Goal: Task Accomplishment & Management: Use online tool/utility

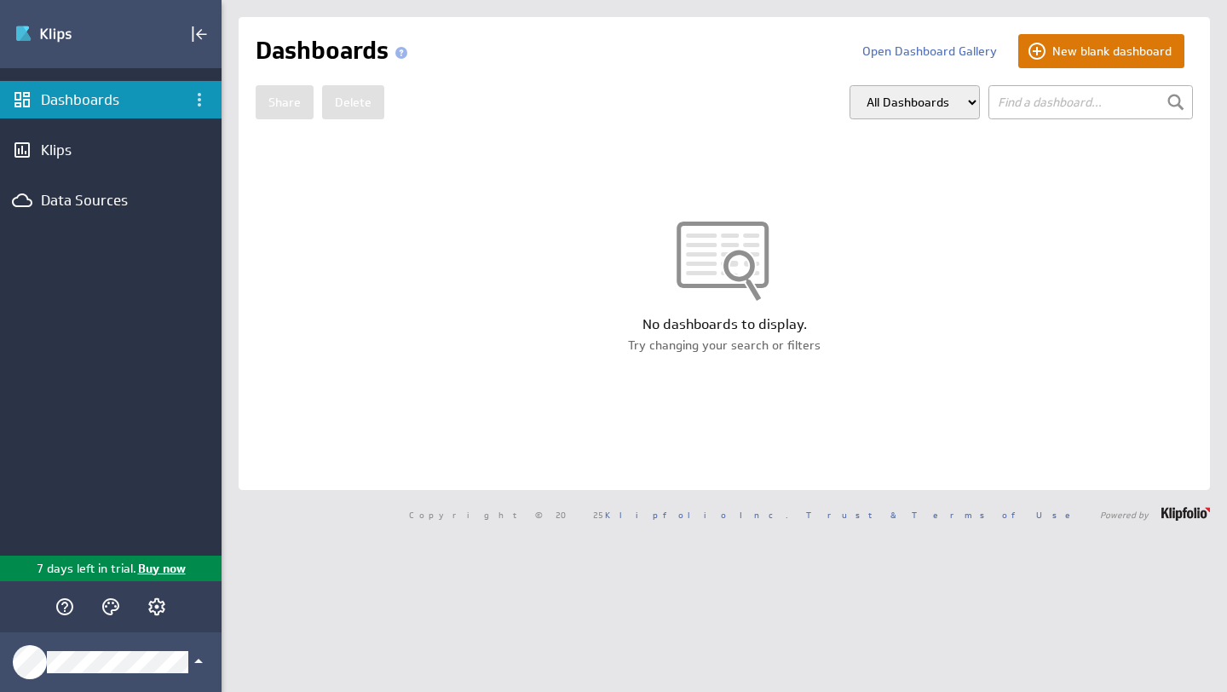
click at [1133, 48] on button "New blank dashboard" at bounding box center [1101, 51] width 166 height 34
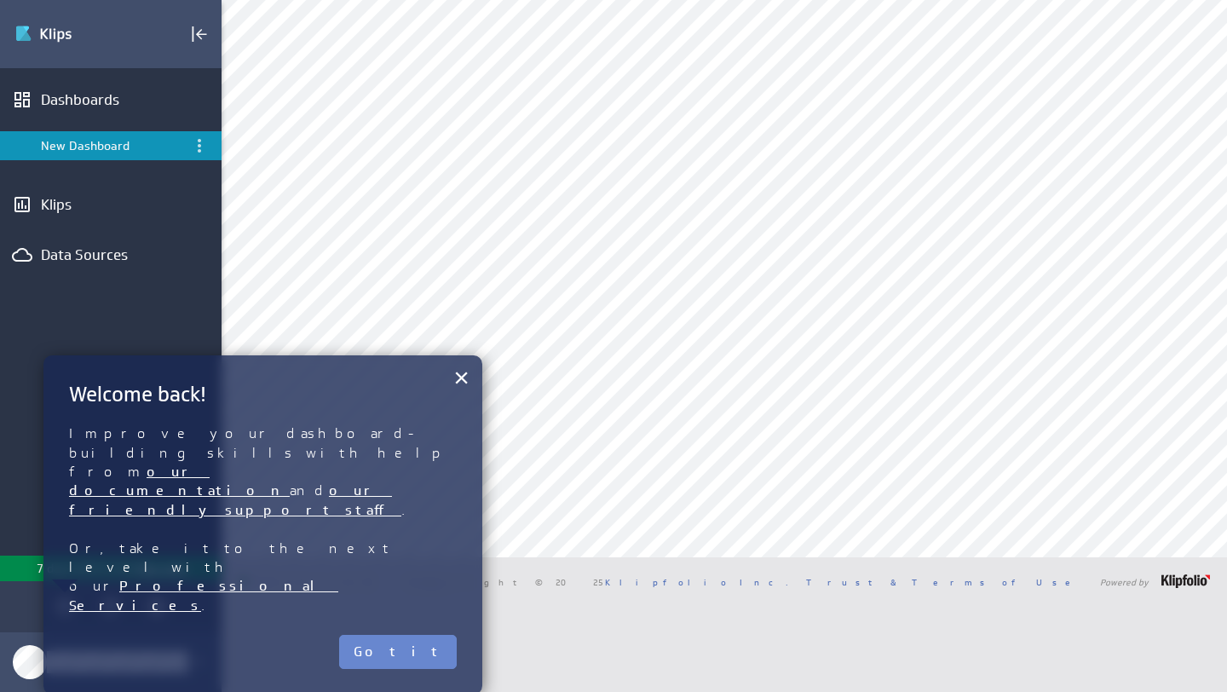
click at [435, 635] on button "Got it" at bounding box center [398, 652] width 118 height 34
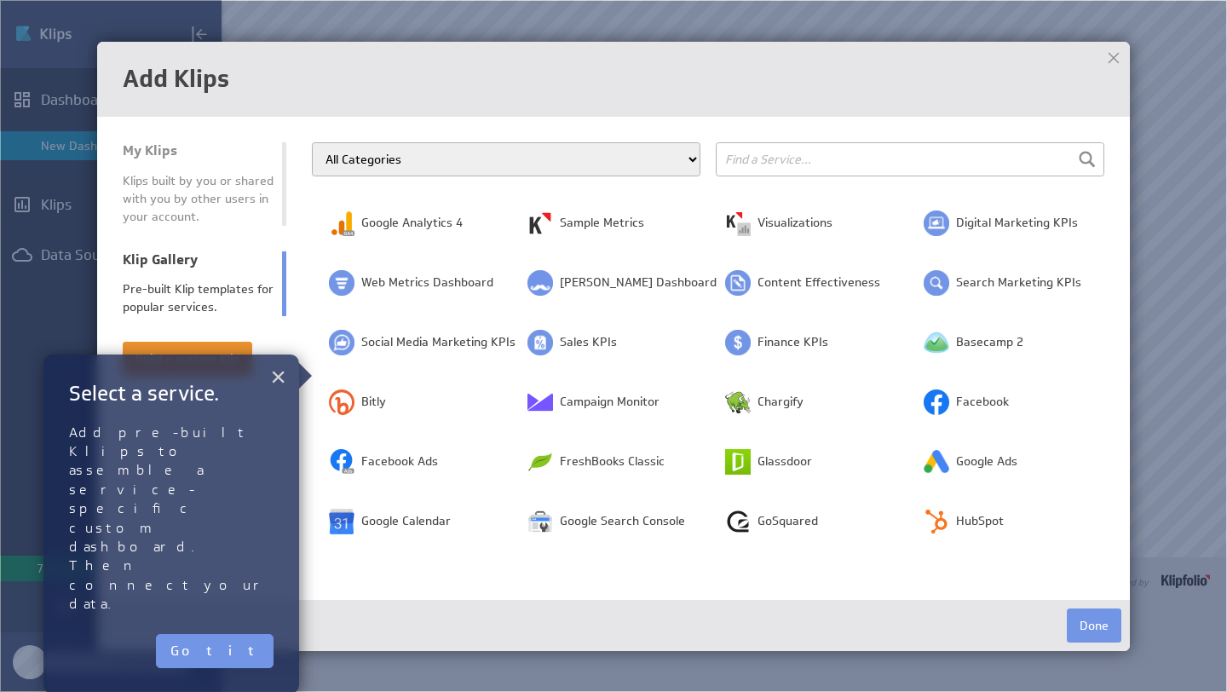
click at [272, 377] on button "×" at bounding box center [278, 376] width 16 height 34
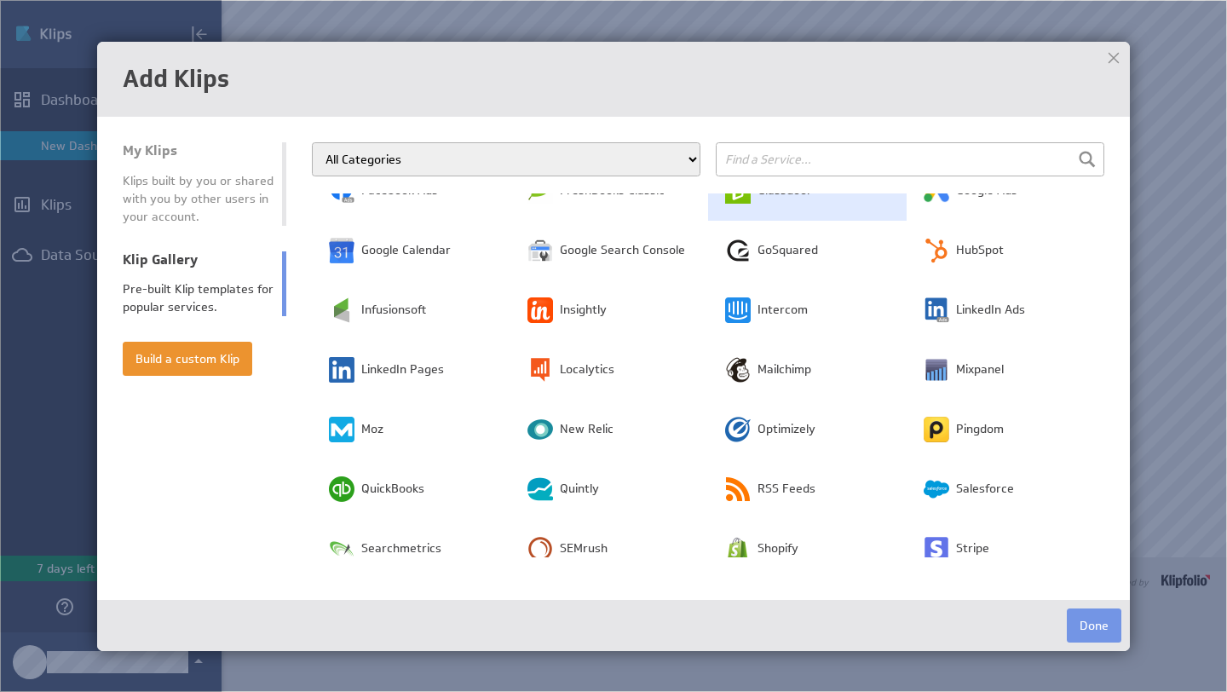
scroll to position [272, 0]
click at [684, 158] on select "All Categories Advertising Cloud Storage Customer Support Dashboard Gallery Dat…" at bounding box center [506, 159] width 388 height 34
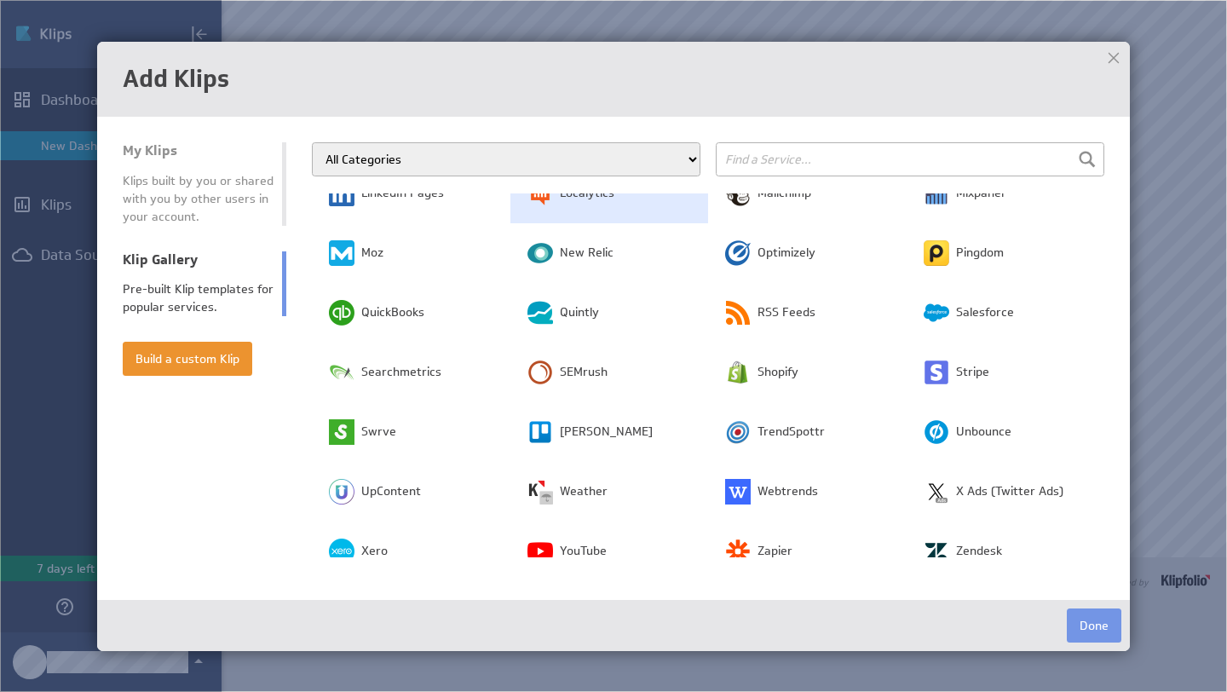
scroll to position [471, 0]
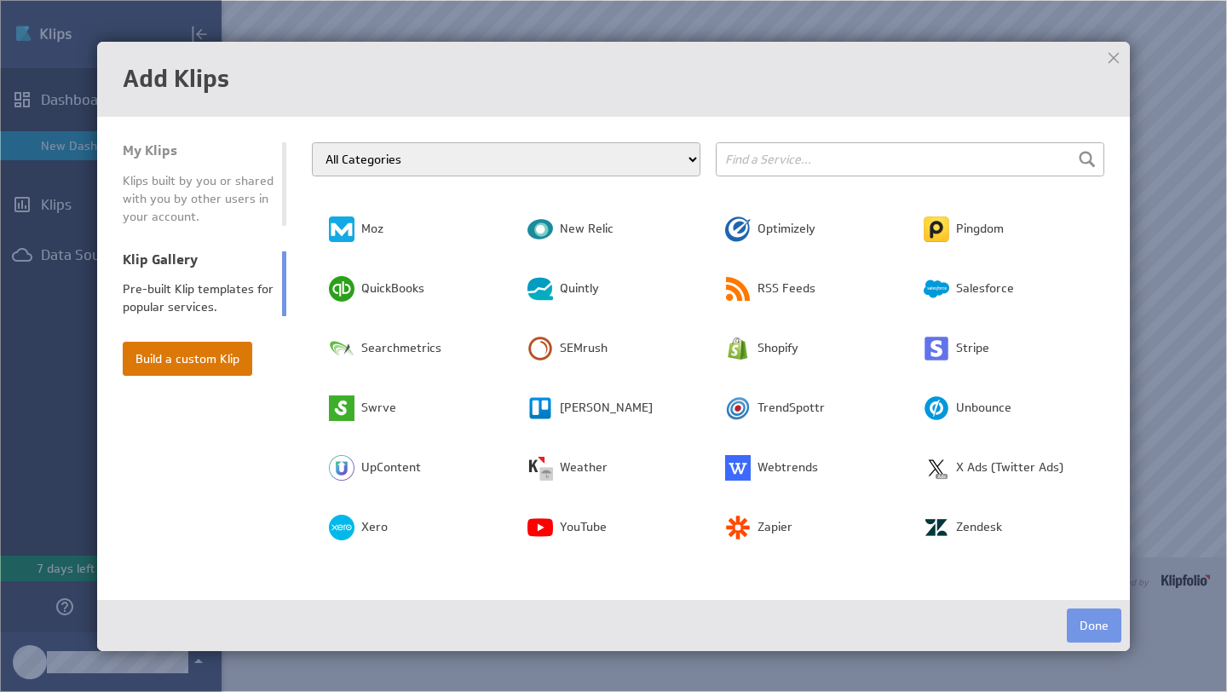
click at [240, 356] on button "Build a custom Klip" at bounding box center [187, 359] width 129 height 34
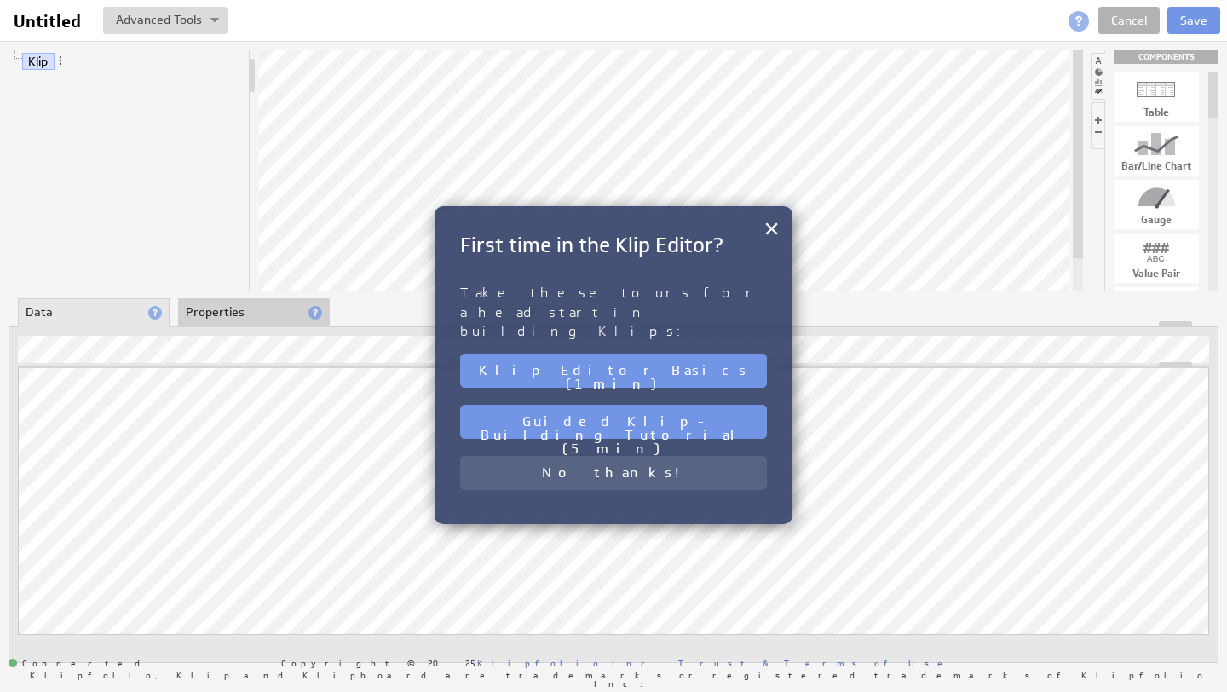
click at [617, 456] on button "No thanks!" at bounding box center [613, 473] width 307 height 34
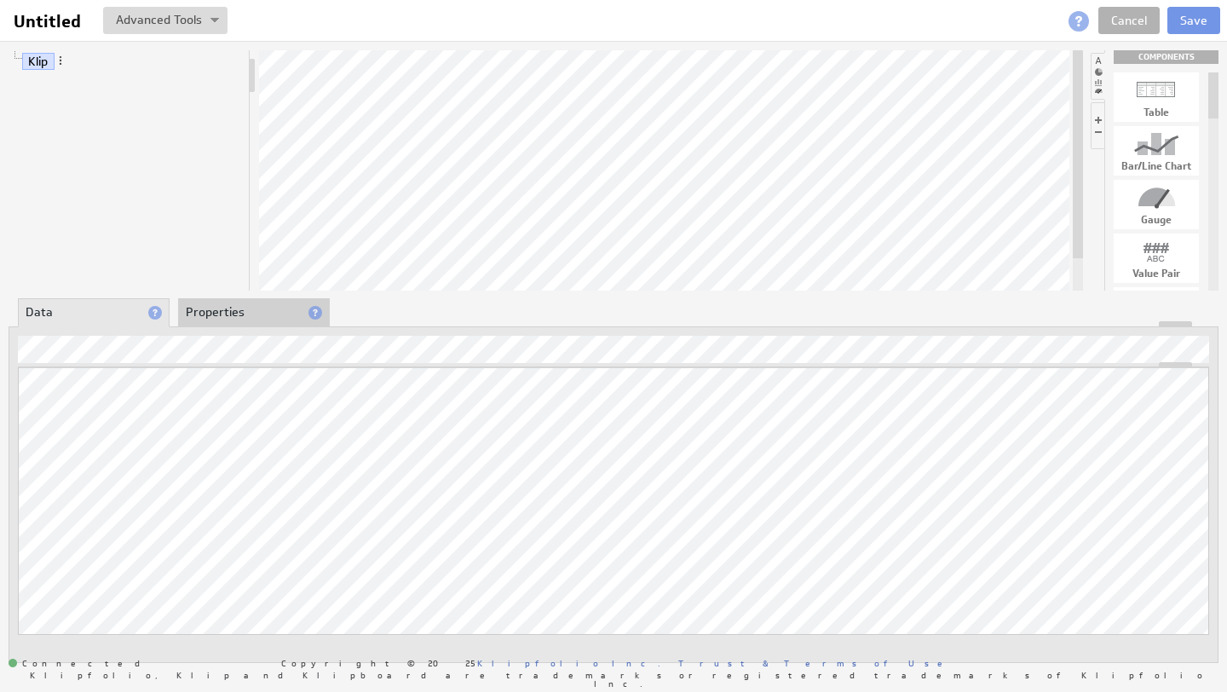
click at [275, 319] on li "Properties" at bounding box center [254, 312] width 152 height 29
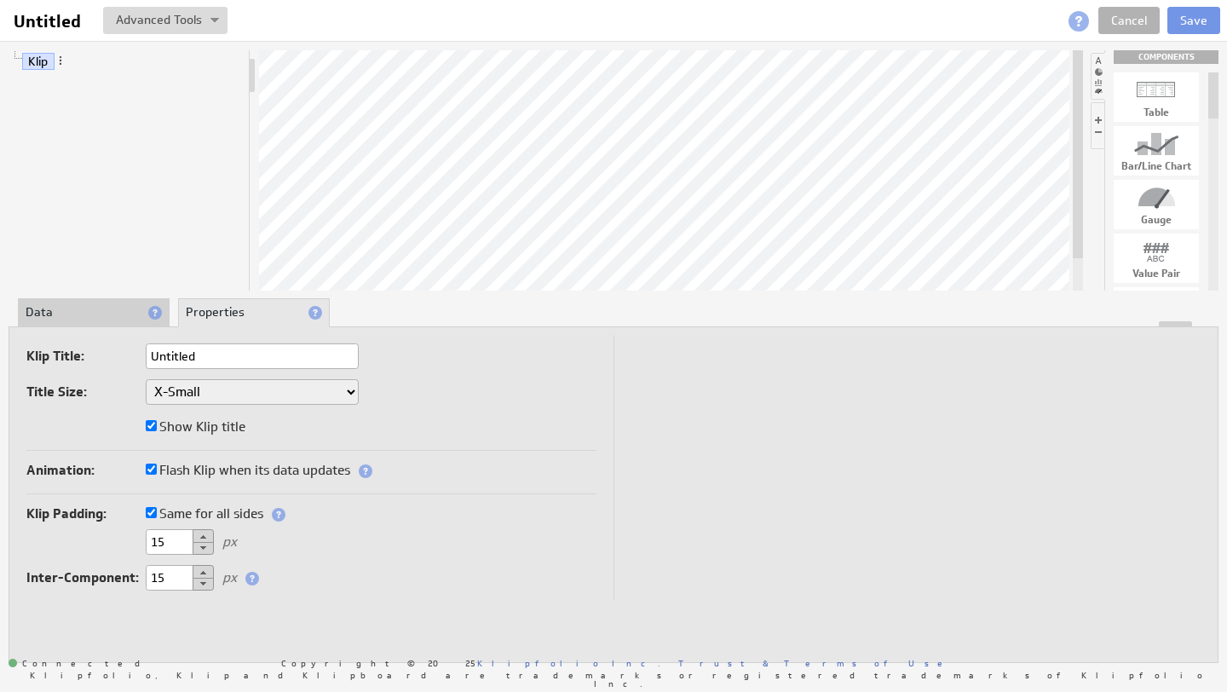
click at [84, 319] on li "Data" at bounding box center [94, 312] width 152 height 29
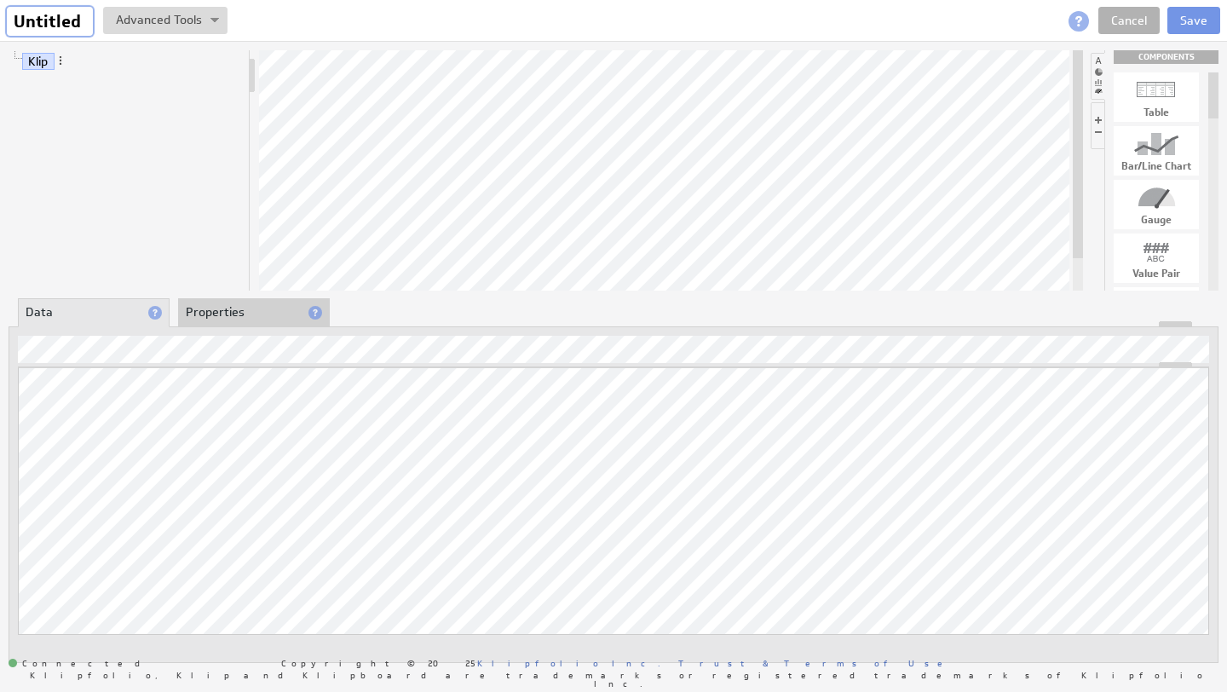
click at [58, 14] on input "Untitled" at bounding box center [50, 21] width 86 height 29
click at [1117, 14] on link "Cancel" at bounding box center [1128, 20] width 61 height 27
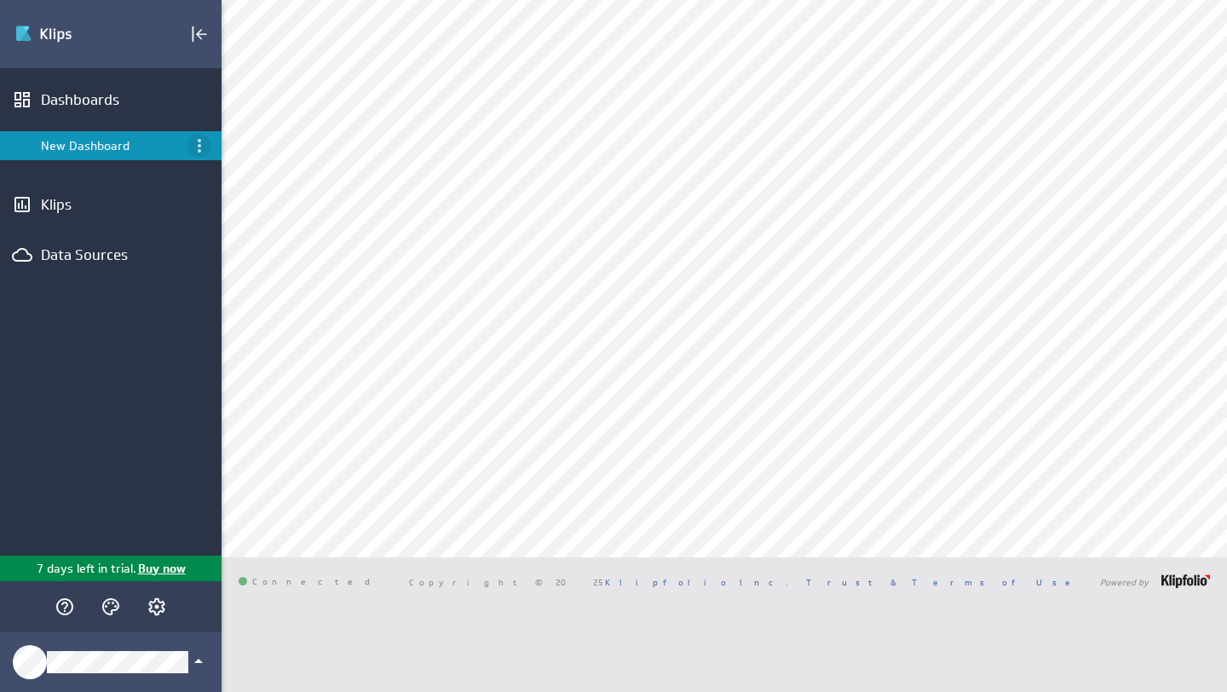
click at [199, 148] on icon "Menu" at bounding box center [199, 145] width 20 height 20
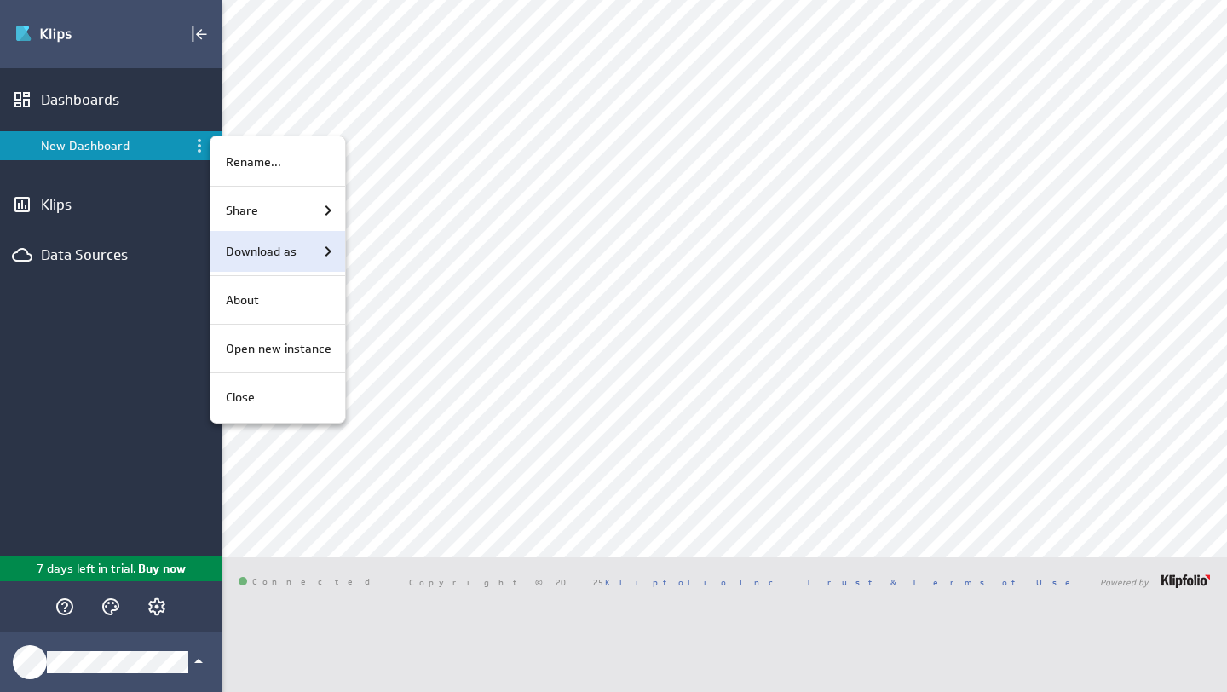
click at [322, 250] on icon "Download as" at bounding box center [328, 251] width 20 height 20
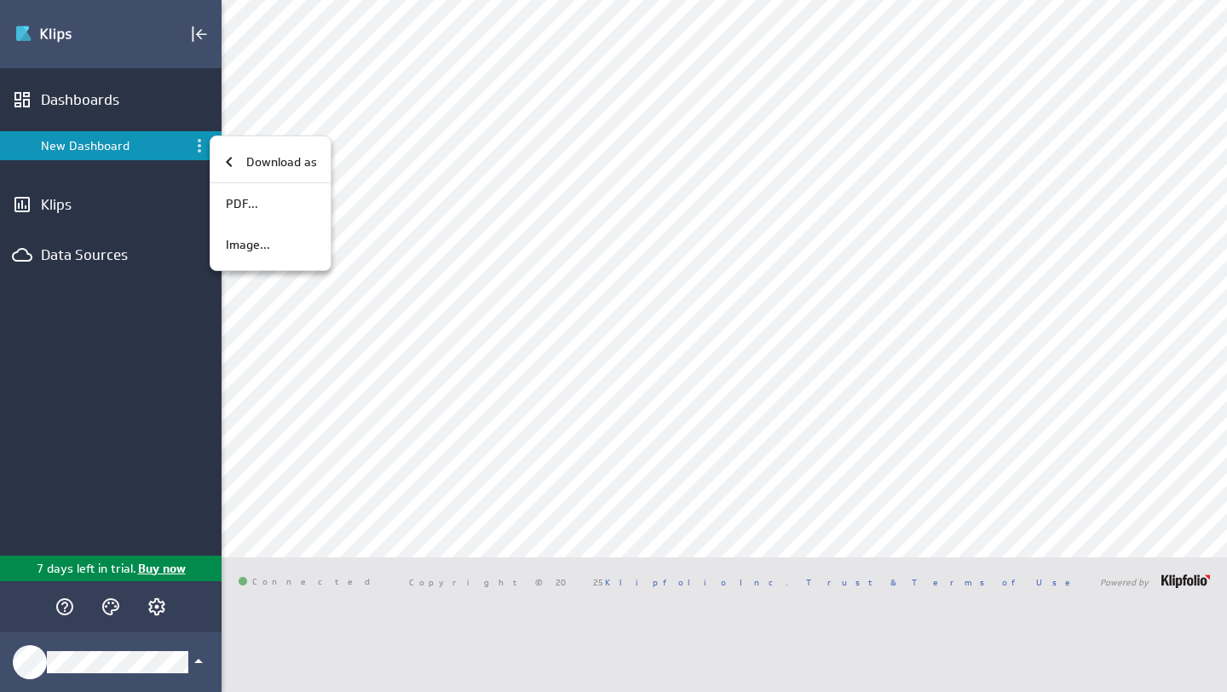
click at [152, 137] on div at bounding box center [613, 346] width 1227 height 692
click at [200, 139] on icon "Menu" at bounding box center [199, 145] width 20 height 20
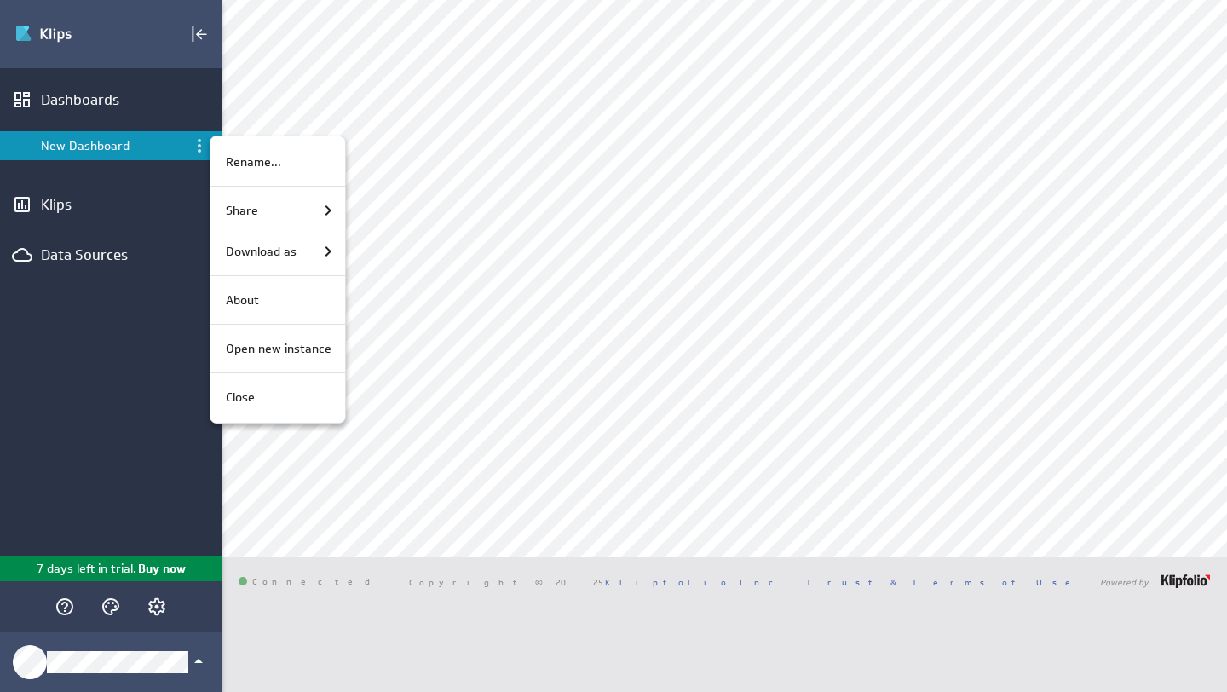
click at [128, 80] on div at bounding box center [613, 346] width 1227 height 692
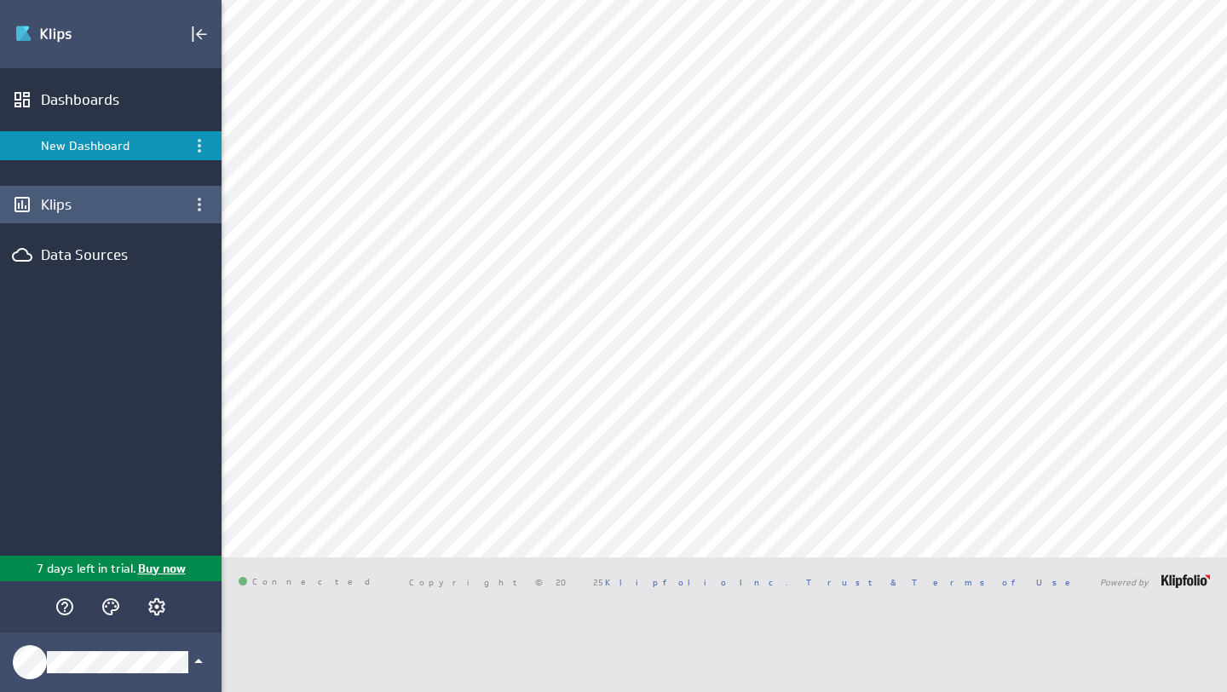
click at [93, 195] on div "Klips" at bounding box center [111, 204] width 140 height 19
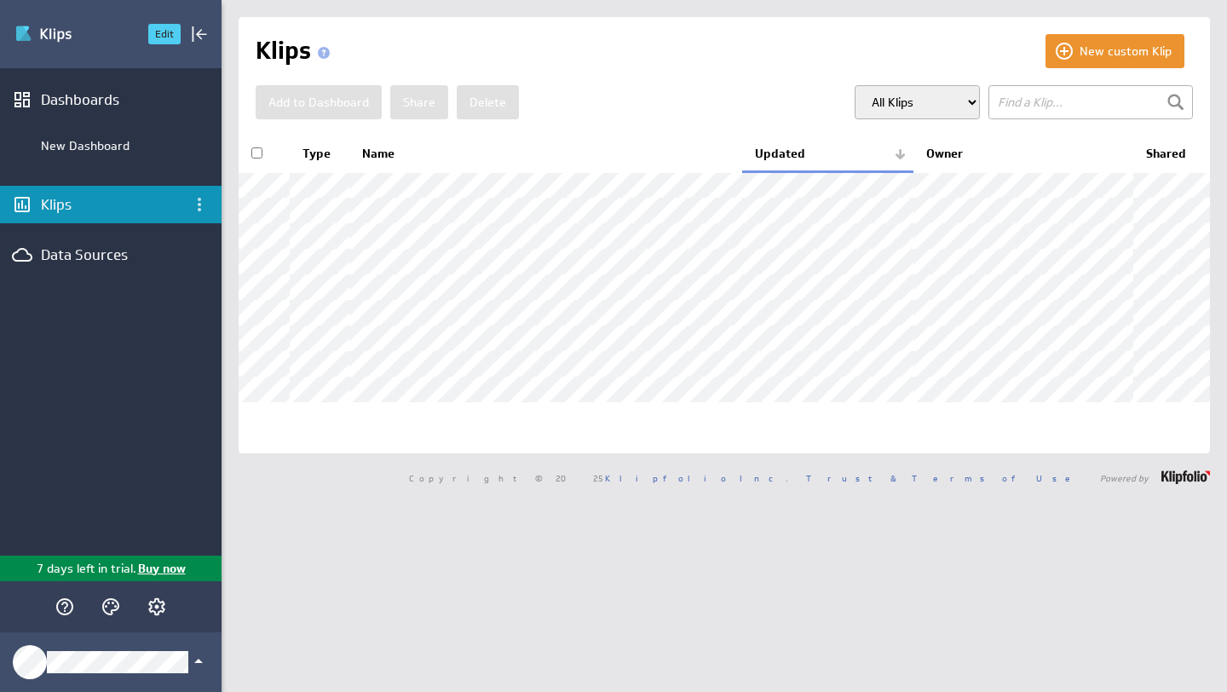
click at [43, 31] on img "Go to Dashboards" at bounding box center [73, 33] width 119 height 27
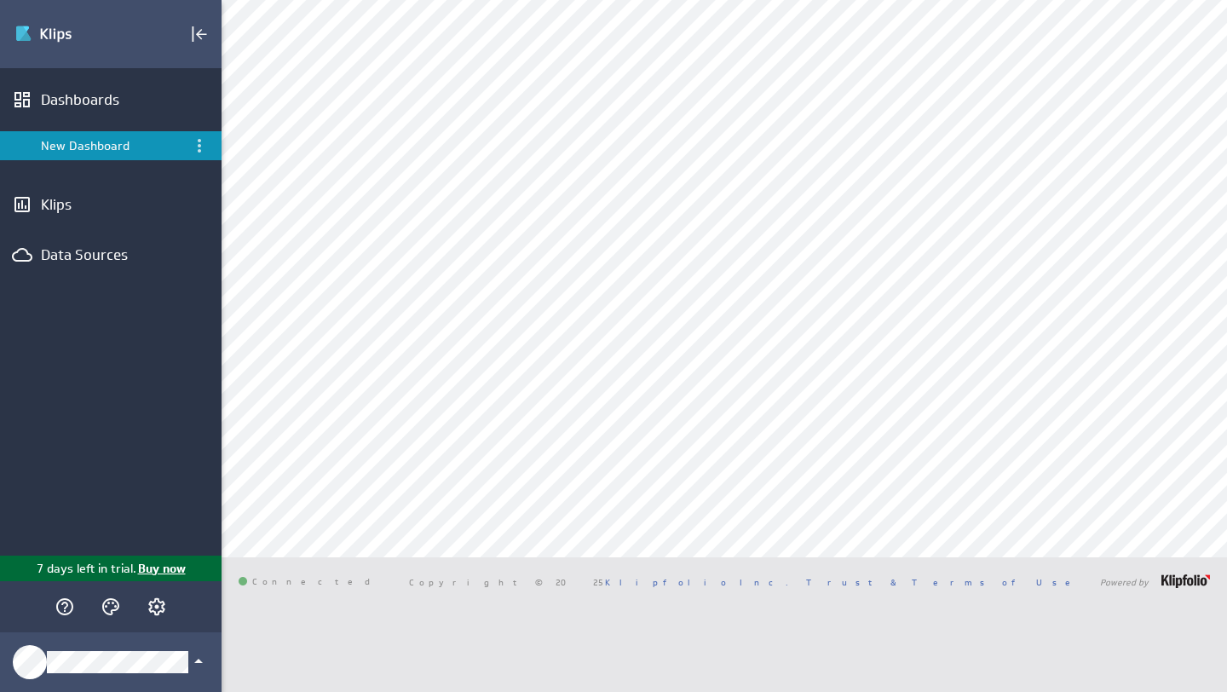
click at [95, 566] on p "7 days left in trial." at bounding box center [87, 569] width 100 height 18
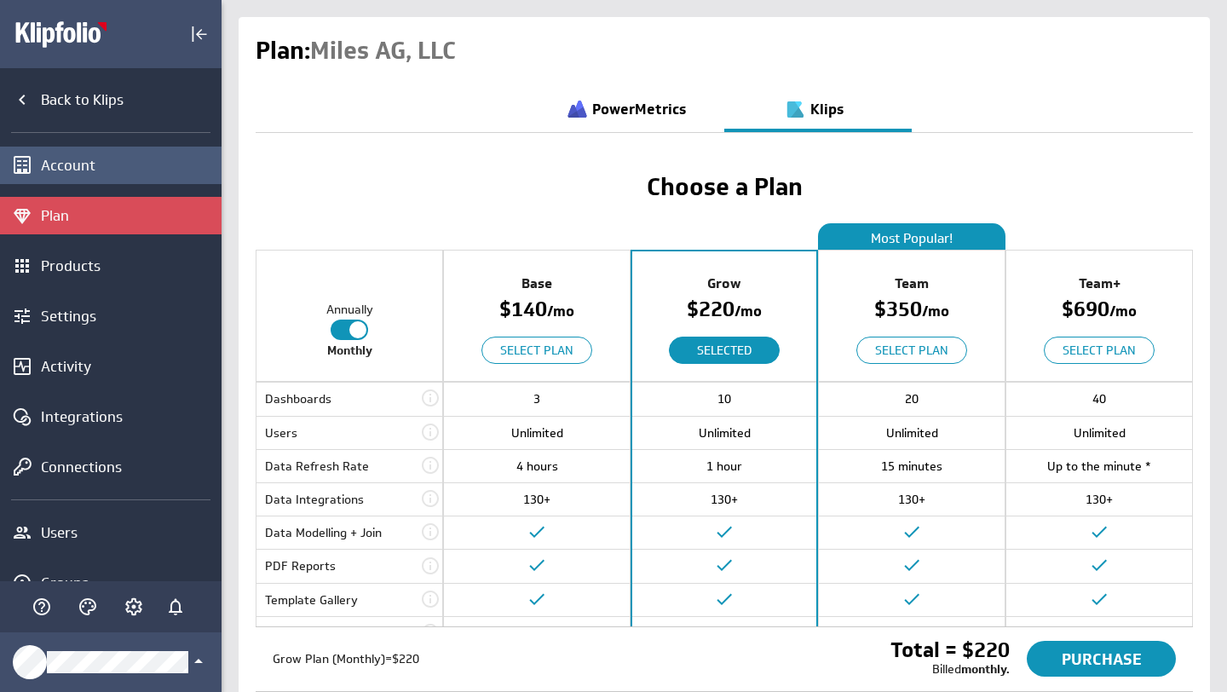
click at [117, 164] on div "Account" at bounding box center [129, 165] width 176 height 19
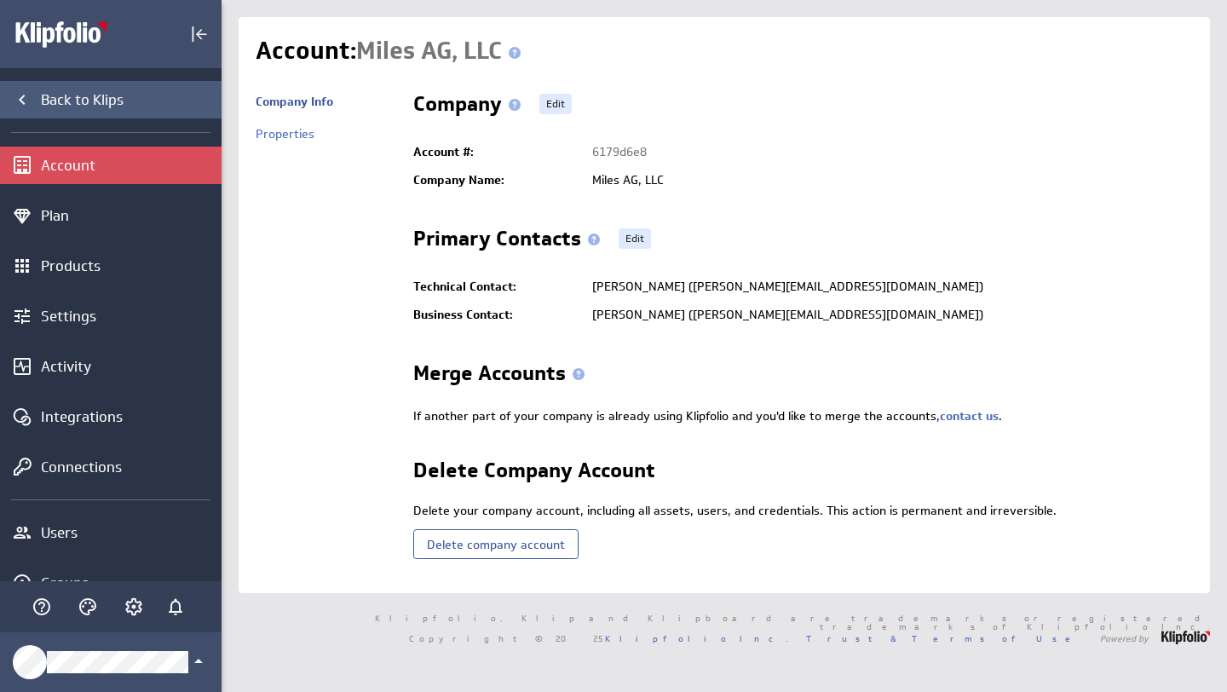
click at [95, 106] on div "Back to Klips" at bounding box center [129, 99] width 176 height 19
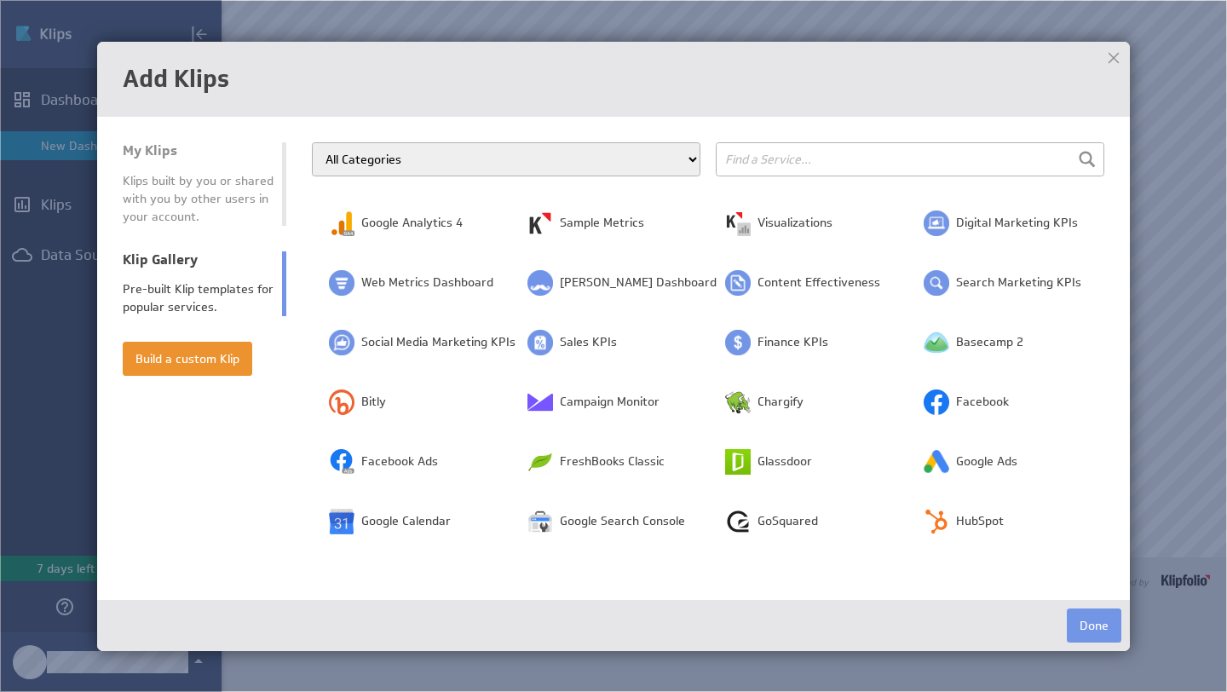
click at [422, 157] on select "All Categories Advertising Cloud Storage Customer Support Dashboard Gallery Dat…" at bounding box center [506, 159] width 388 height 34
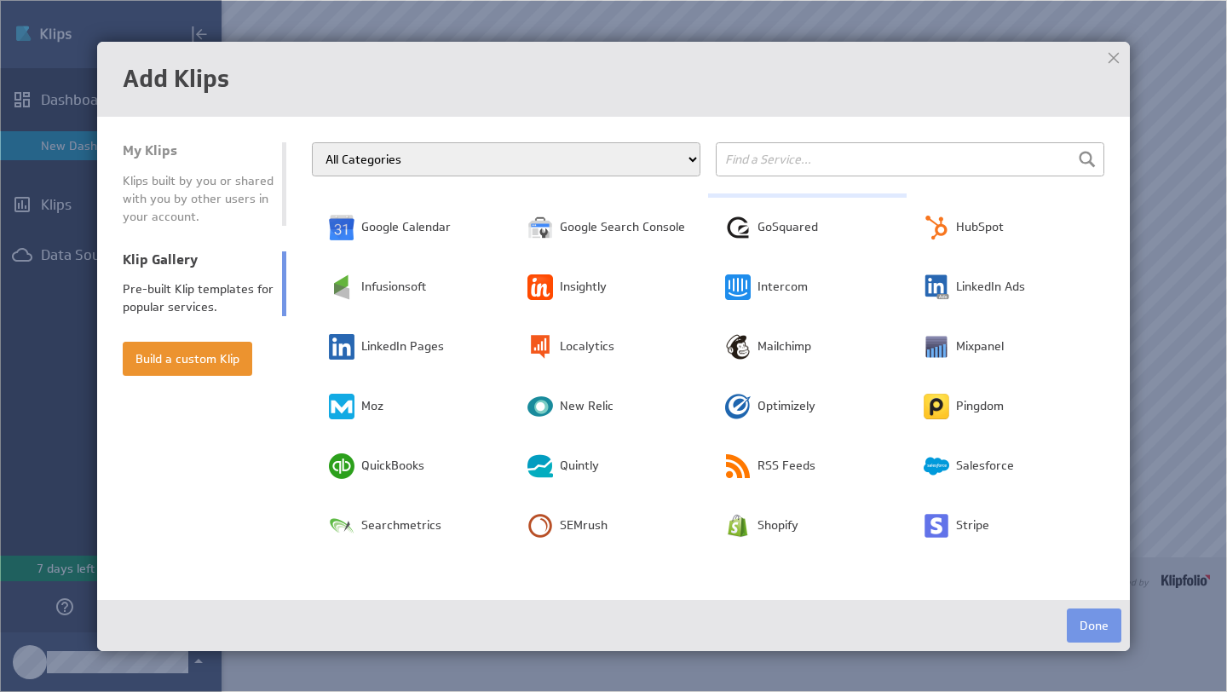
scroll to position [471, 0]
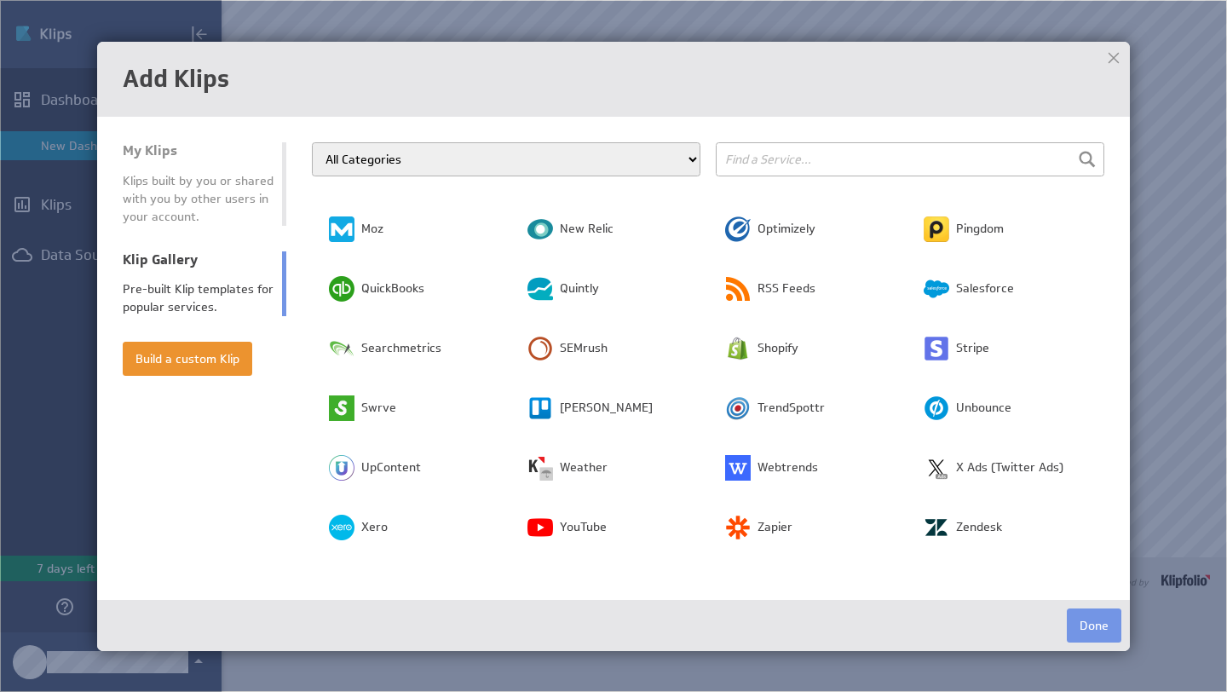
click at [1112, 51] on div at bounding box center [1114, 58] width 26 height 26
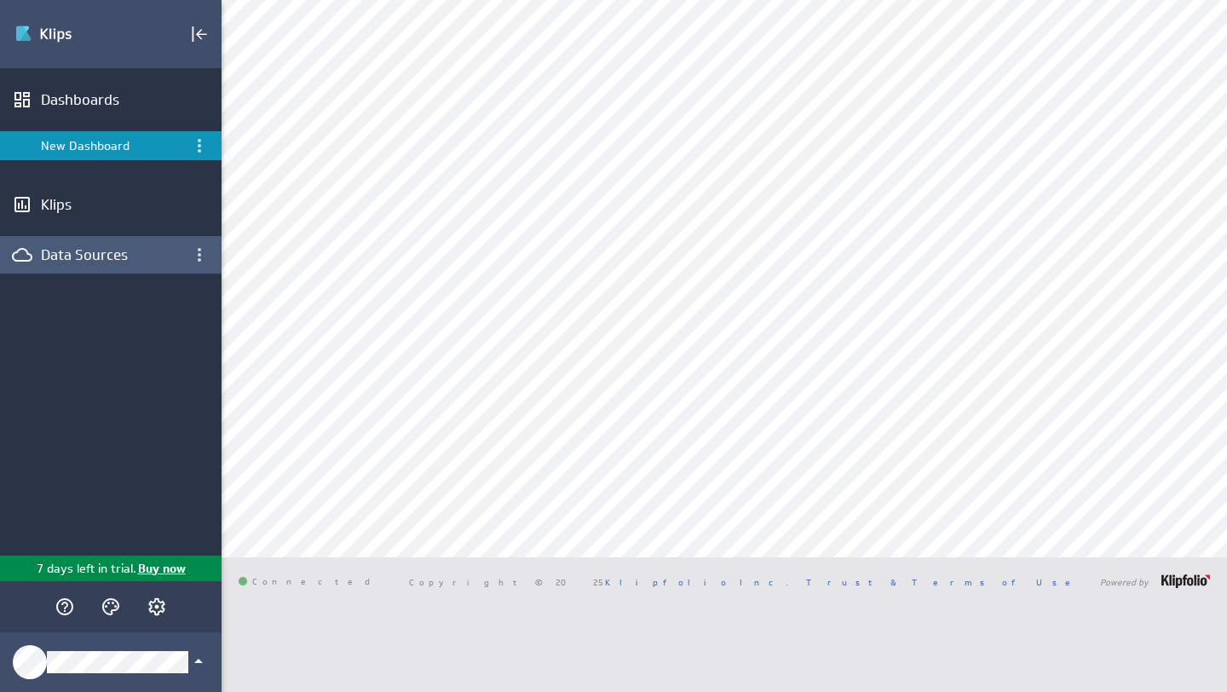
click at [129, 251] on div "Data Sources" at bounding box center [111, 254] width 140 height 19
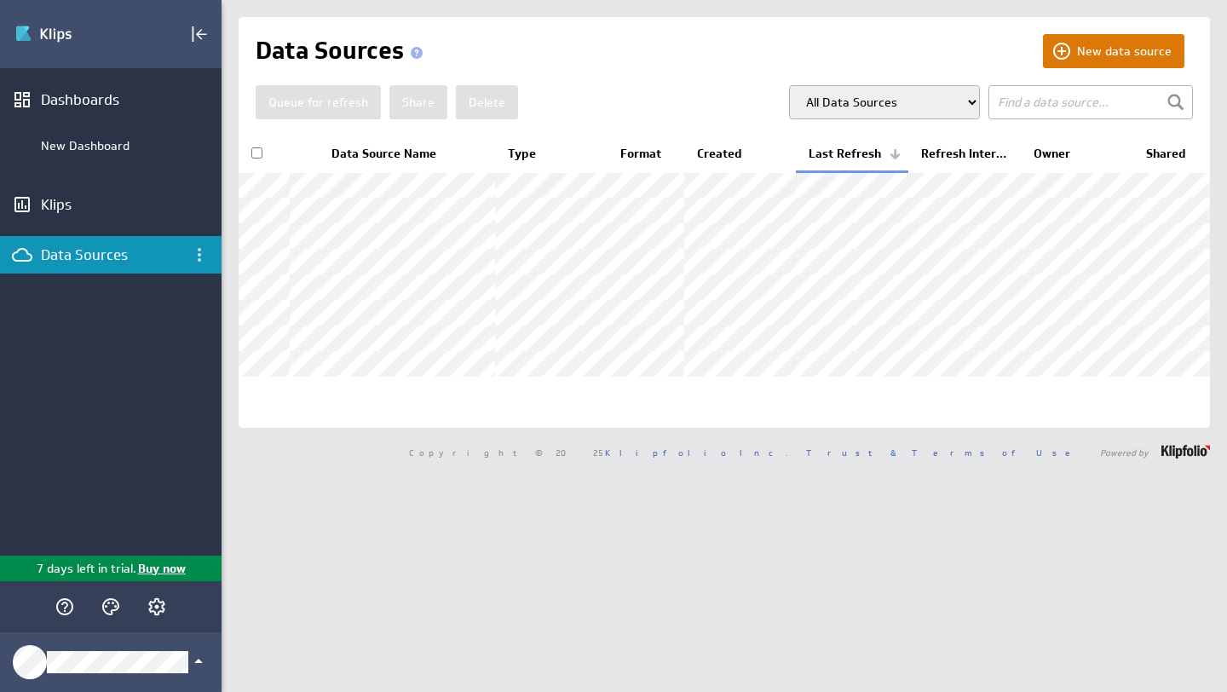
click at [1109, 50] on button "New data source" at bounding box center [1113, 51] width 141 height 34
